Goal: Find specific page/section: Find specific page/section

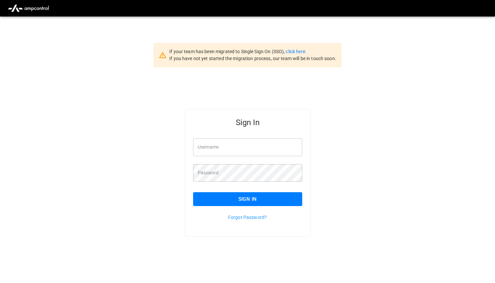
type input "**********"
click at [215, 154] on input "**********" at bounding box center [247, 147] width 109 height 18
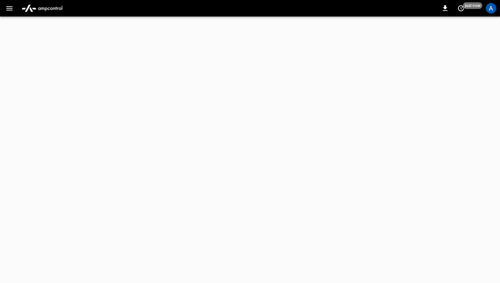
click at [9, 8] on icon "button" at bounding box center [9, 8] width 6 height 4
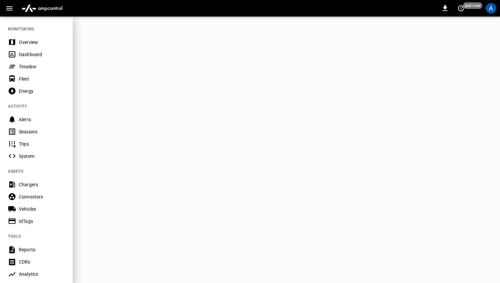
click at [28, 194] on div "Connectors" at bounding box center [42, 197] width 46 height 7
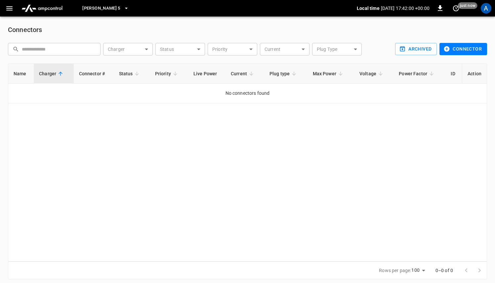
click at [95, 8] on span "[PERSON_NAME] 5" at bounding box center [101, 9] width 38 height 8
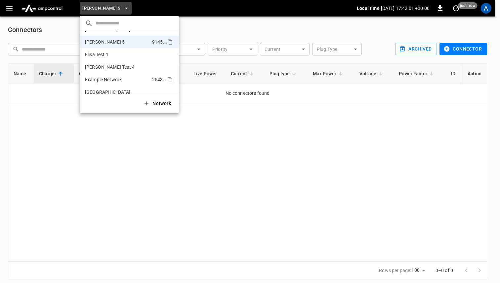
scroll to position [621, 0]
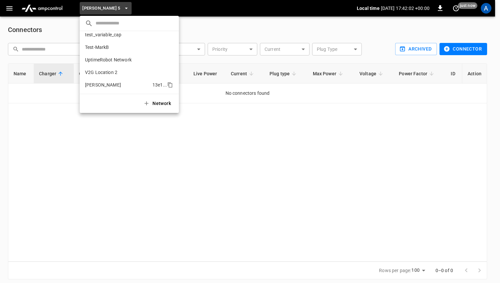
click at [106, 86] on p "[PERSON_NAME]" at bounding box center [117, 85] width 65 height 7
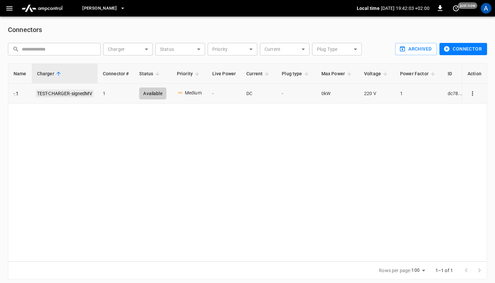
click at [48, 94] on link "TEST-CHARGER-signedMV" at bounding box center [65, 94] width 58 height 8
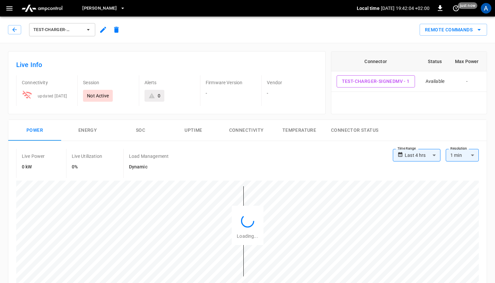
type input "**********"
click at [16, 32] on icon "button" at bounding box center [14, 29] width 7 height 7
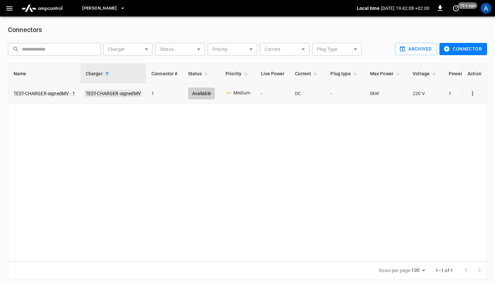
click at [109, 93] on link "TEST-CHARGER-signedMV" at bounding box center [113, 94] width 58 height 8
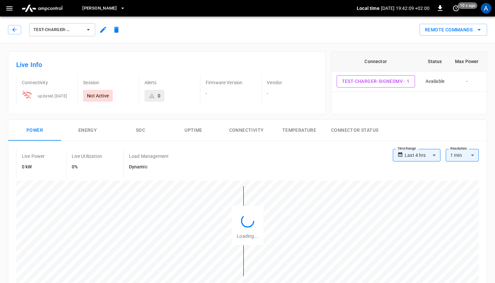
type input "**********"
click at [99, 7] on span "[PERSON_NAME]" at bounding box center [99, 9] width 34 height 8
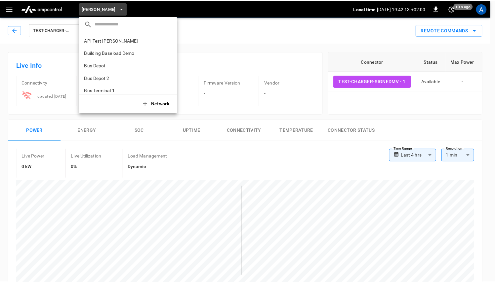
scroll to position [621, 0]
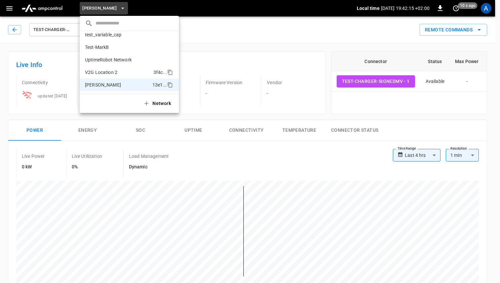
click at [115, 76] on li "V2G Location 2 3f4c ..." at bounding box center [129, 72] width 99 height 13
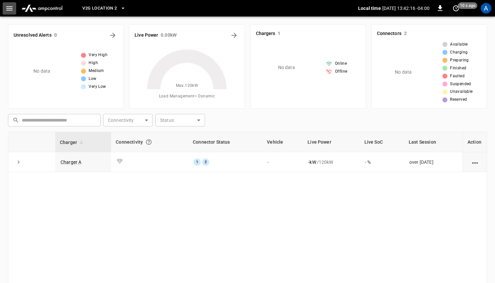
click at [7, 10] on icon "button" at bounding box center [9, 8] width 6 height 4
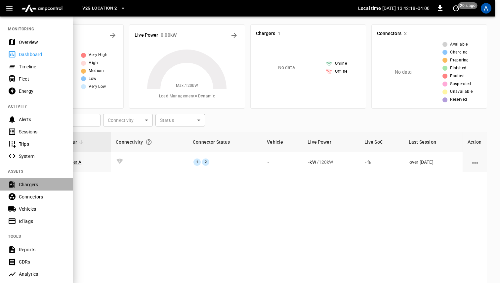
click at [29, 183] on div "Chargers" at bounding box center [42, 184] width 46 height 7
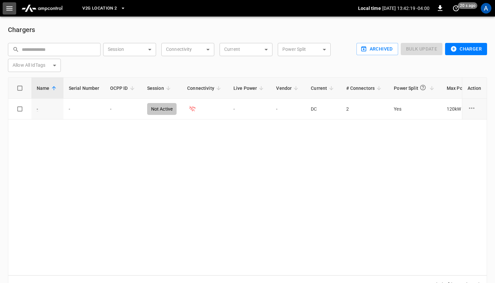
click at [9, 9] on icon "button" at bounding box center [9, 8] width 8 height 8
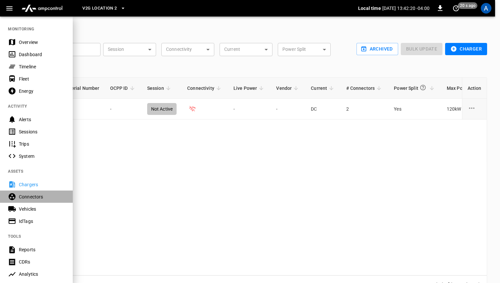
click at [44, 199] on div "Connectors" at bounding box center [42, 197] width 46 height 7
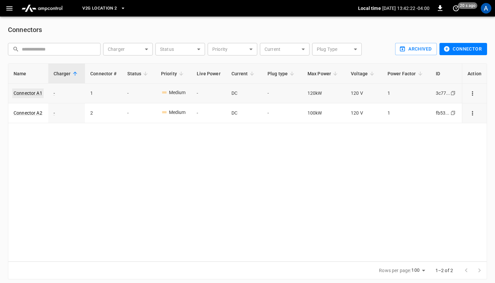
click at [30, 94] on link "Connector A1" at bounding box center [27, 93] width 31 height 9
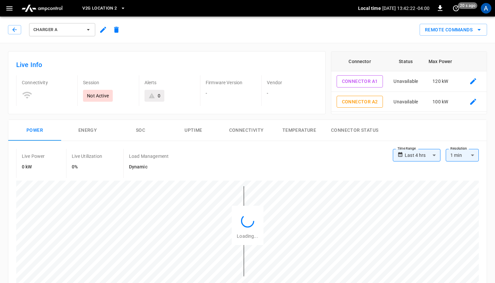
type input "**********"
click at [11, 29] on icon "button" at bounding box center [14, 29] width 7 height 7
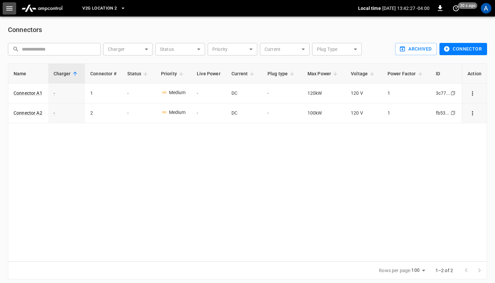
click at [13, 9] on icon "button" at bounding box center [9, 8] width 8 height 8
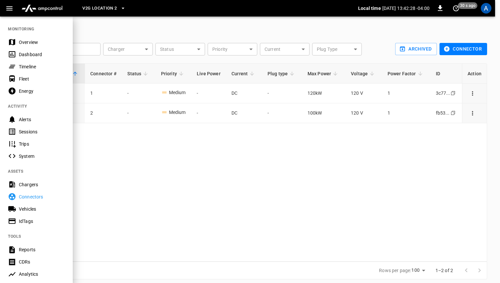
click at [33, 187] on div "Chargers" at bounding box center [42, 184] width 46 height 7
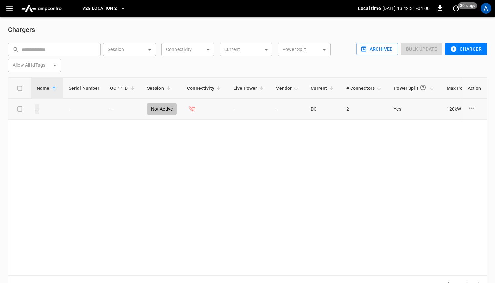
click at [37, 109] on link "-" at bounding box center [37, 108] width 4 height 9
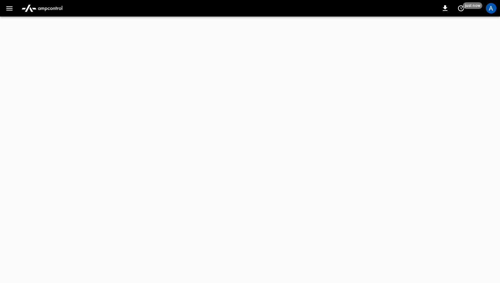
click at [11, 3] on button "button" at bounding box center [10, 8] width 14 height 12
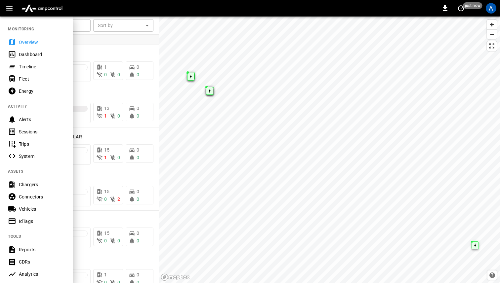
click at [27, 184] on div "Chargers" at bounding box center [42, 184] width 46 height 7
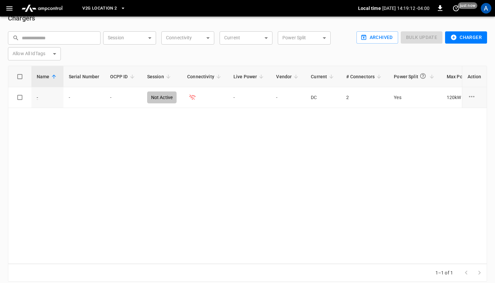
scroll to position [8, 0]
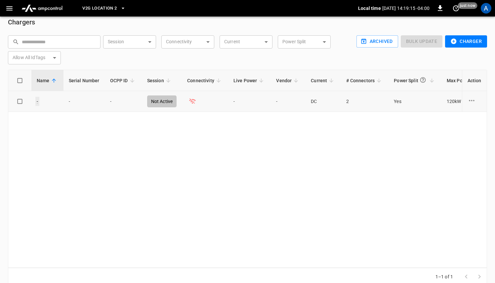
click at [38, 103] on link "-" at bounding box center [37, 101] width 4 height 9
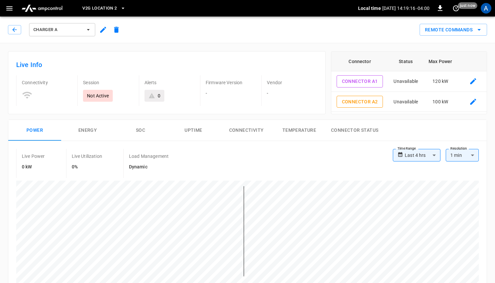
click at [97, 8] on span "V2G Location 2" at bounding box center [99, 9] width 34 height 8
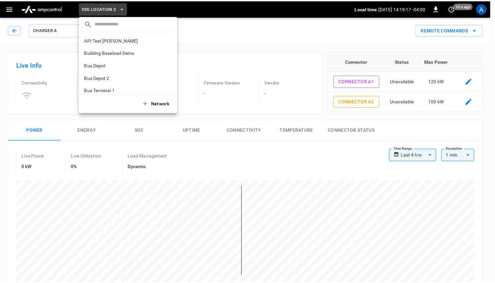
scroll to position [621, 0]
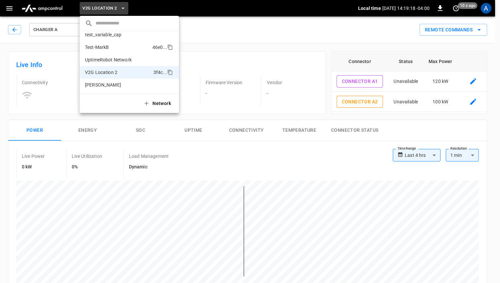
click at [116, 49] on p "Test-MarkB" at bounding box center [117, 47] width 65 height 7
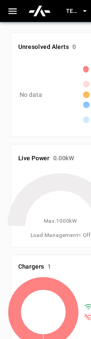
click at [10, 9] on icon "button" at bounding box center [9, 8] width 6 height 4
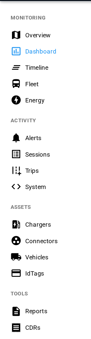
click at [29, 200] on div "Connectors" at bounding box center [42, 197] width 46 height 7
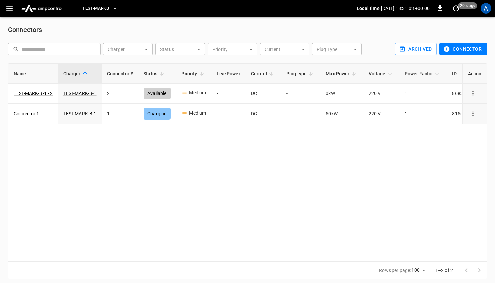
click at [212, 203] on div "Name Charger Connector # Status Priority Live Power Current Plug type Max Power…" at bounding box center [247, 162] width 479 height 198
